Goal: Information Seeking & Learning: Learn about a topic

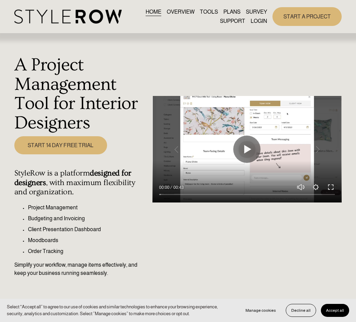
click at [256, 21] on link "LOGIN" at bounding box center [259, 21] width 16 height 9
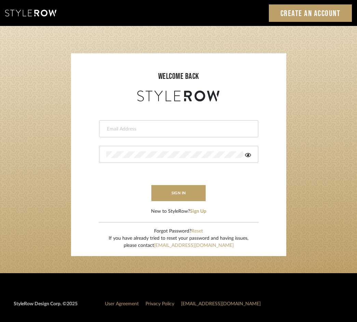
click at [154, 136] on div at bounding box center [178, 128] width 159 height 17
type input "[EMAIL_ADDRESS][DOMAIN_NAME]"
click at [181, 198] on button "sign in" at bounding box center [178, 193] width 55 height 16
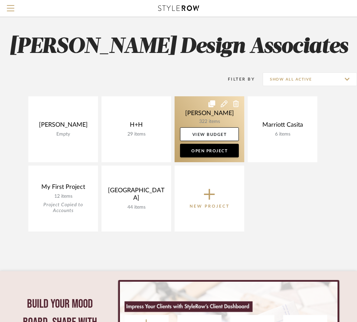
click at [219, 116] on link at bounding box center [209, 129] width 70 height 66
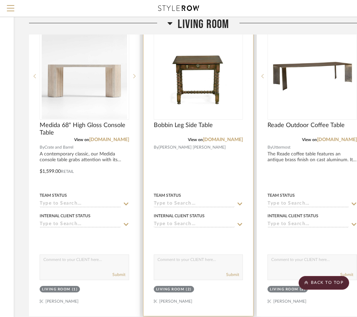
scroll to position [273, 115]
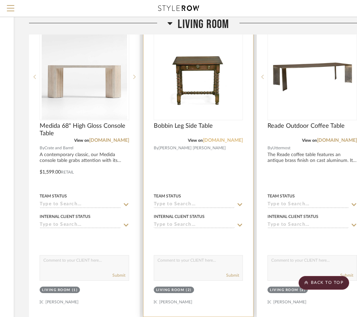
click at [216, 141] on link "hollandmacrae.com" at bounding box center [223, 140] width 40 height 5
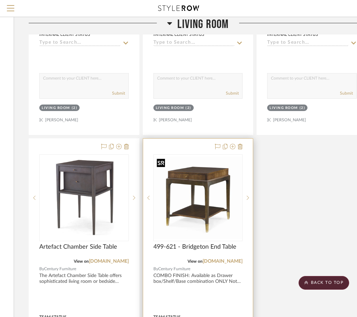
scroll to position [799, 115]
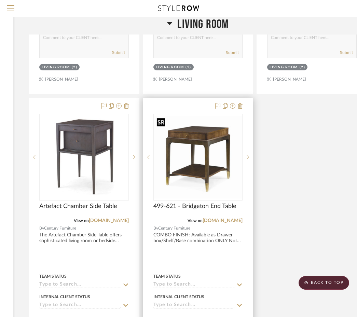
click at [210, 174] on img "0" at bounding box center [198, 157] width 88 height 83
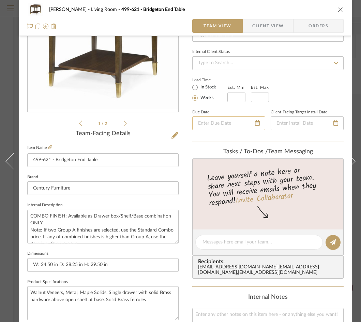
scroll to position [0, 0]
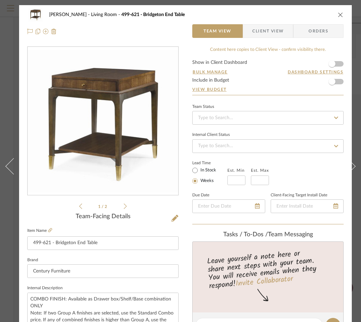
click at [344, 12] on div "HAMMONTREE Living Room 499-621 - Bridgeton End Table" at bounding box center [185, 15] width 317 height 14
click at [341, 14] on icon "close" at bounding box center [340, 14] width 5 height 5
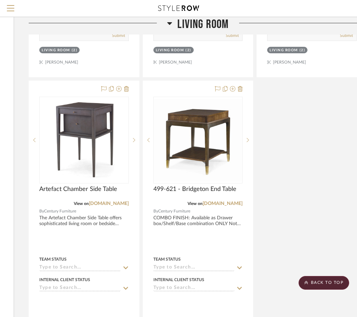
scroll to position [817, 115]
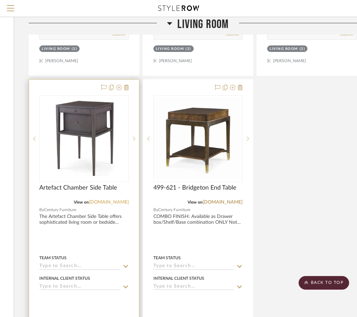
click at [109, 202] on link "centuryfurniture.com" at bounding box center [109, 202] width 40 height 5
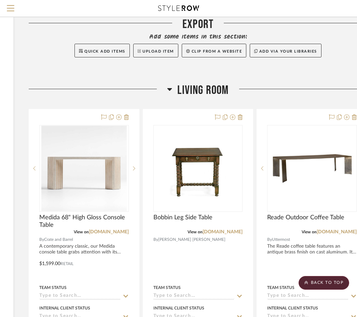
scroll to position [181, 115]
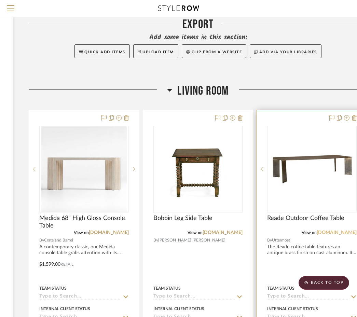
click at [334, 234] on link "uttermost.com" at bounding box center [336, 232] width 40 height 5
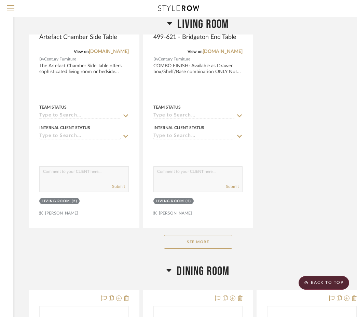
scroll to position [985, 115]
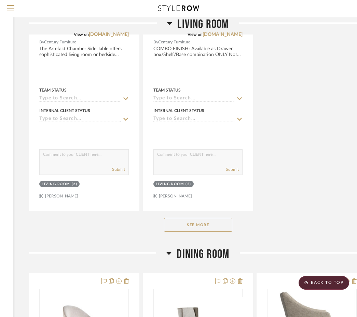
click at [190, 228] on button "See More" at bounding box center [198, 225] width 68 height 14
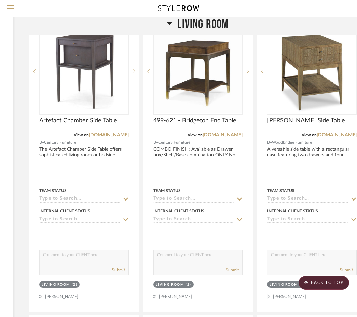
scroll to position [885, 115]
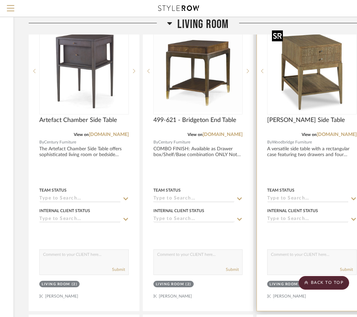
click at [314, 82] on img "0" at bounding box center [311, 70] width 85 height 85
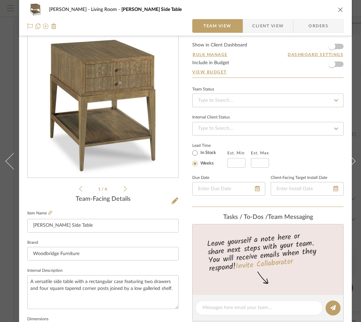
scroll to position [0, 0]
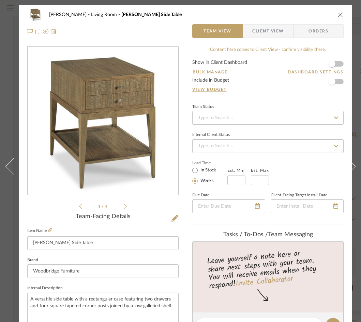
click at [343, 16] on icon "close" at bounding box center [340, 14] width 5 height 5
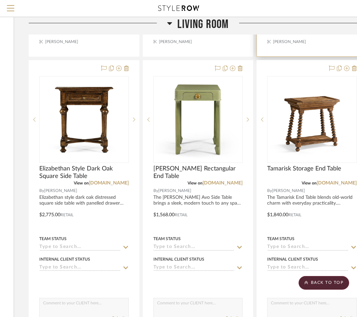
scroll to position [1140, 115]
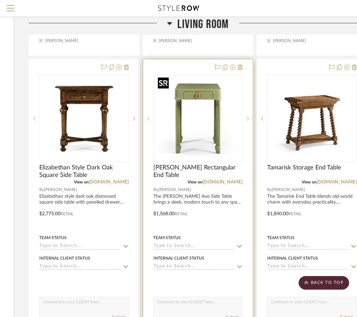
click at [0, 0] on img at bounding box center [0, 0] width 0 height 0
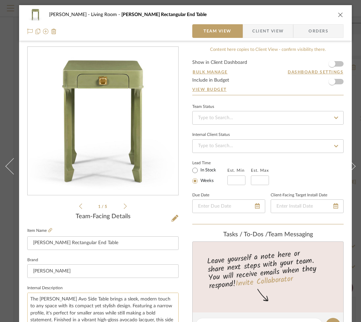
scroll to position [1, 0]
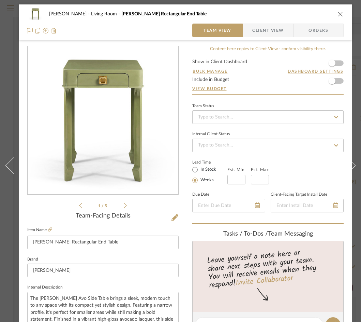
click at [127, 203] on div "1 / 5" at bounding box center [103, 128] width 152 height 164
click at [125, 204] on icon at bounding box center [125, 205] width 3 height 6
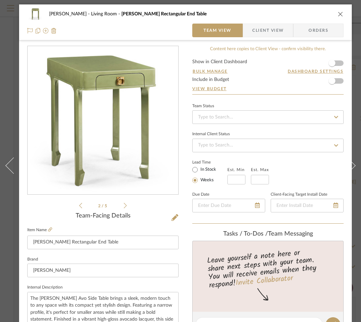
click at [125, 204] on icon at bounding box center [125, 205] width 3 height 6
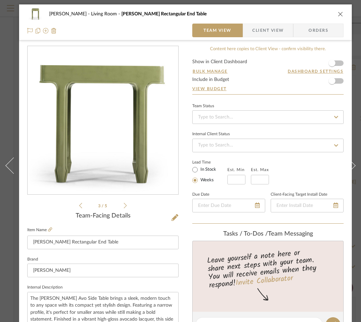
click at [125, 204] on icon at bounding box center [125, 205] width 3 height 6
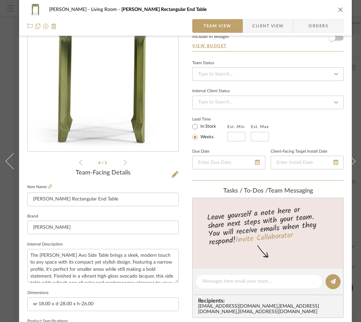
scroll to position [0, 0]
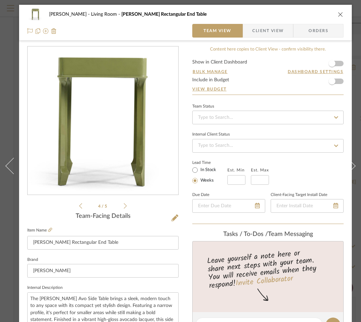
click at [342, 15] on icon "close" at bounding box center [340, 14] width 5 height 5
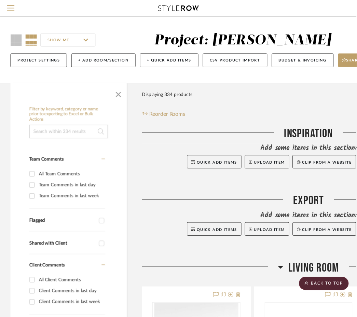
scroll to position [1140, 115]
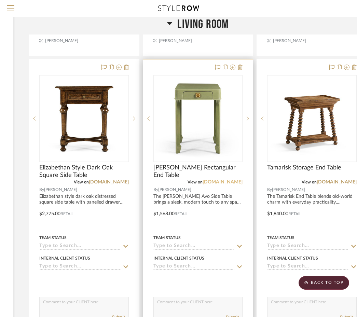
click at [209, 181] on link "jonathancharlesus.com" at bounding box center [222, 182] width 40 height 5
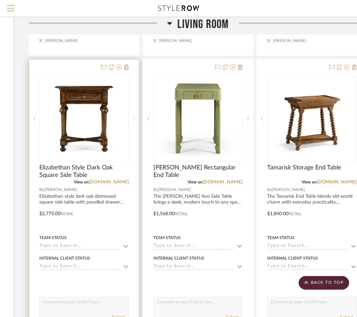
click at [134, 116] on icon at bounding box center [134, 118] width 2 height 5
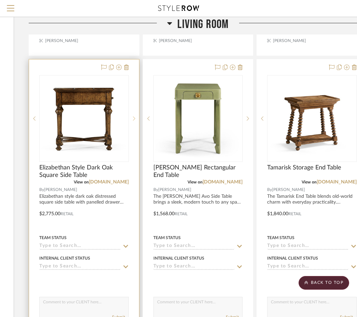
click at [134, 116] on icon at bounding box center [134, 118] width 2 height 5
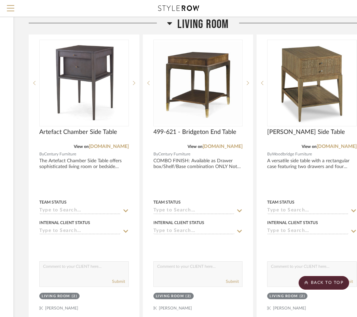
scroll to position [871, 115]
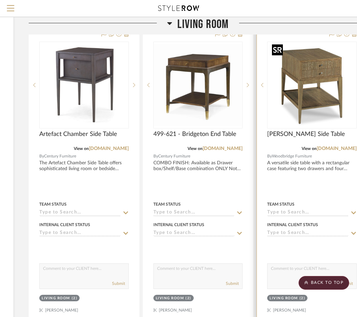
click at [313, 71] on img "0" at bounding box center [311, 84] width 85 height 85
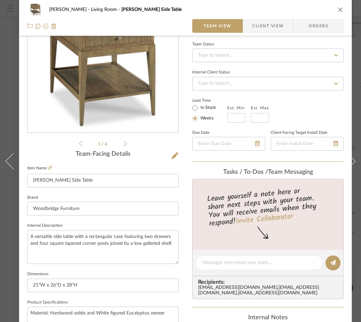
scroll to position [60, 0]
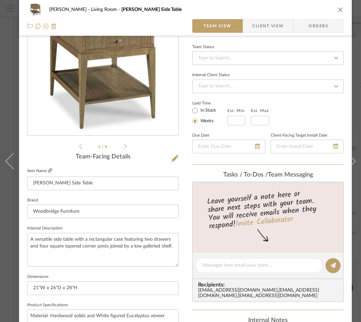
click at [51, 171] on icon at bounding box center [50, 170] width 4 height 4
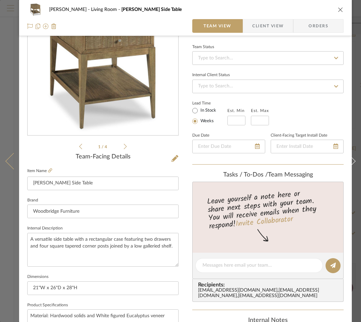
click at [12, 44] on button at bounding box center [9, 161] width 19 height 322
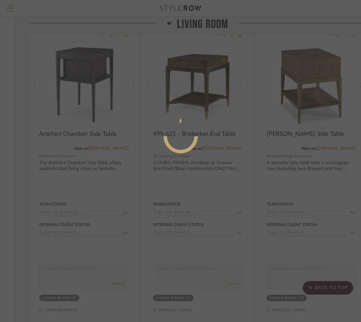
scroll to position [0, 0]
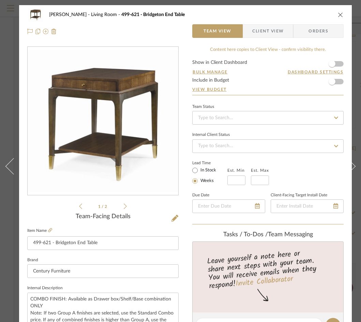
click at [340, 14] on icon "close" at bounding box center [340, 14] width 5 height 5
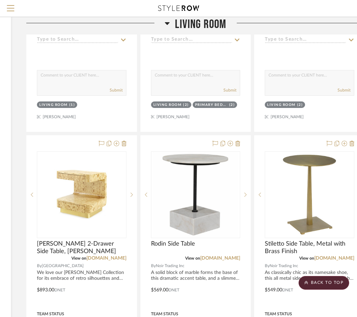
scroll to position [1431, 117]
